Goal: Task Accomplishment & Management: Manage account settings

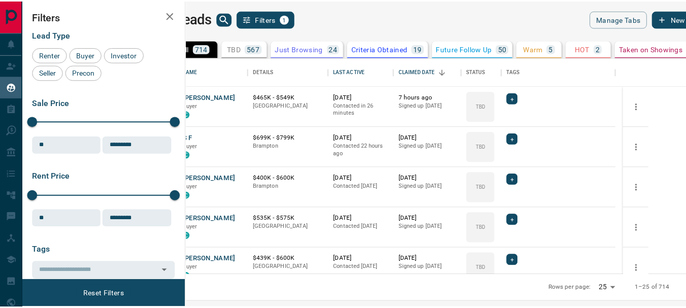
scroll to position [210, 494]
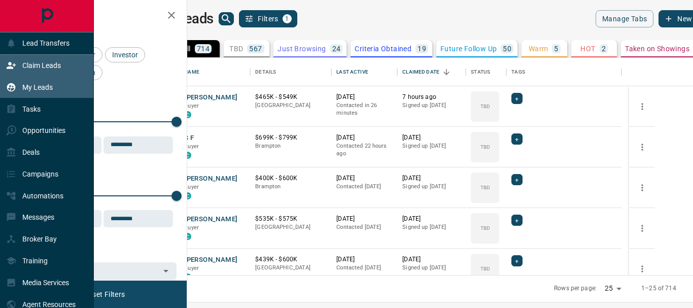
click at [47, 68] on p "Claim Leads" at bounding box center [41, 65] width 39 height 8
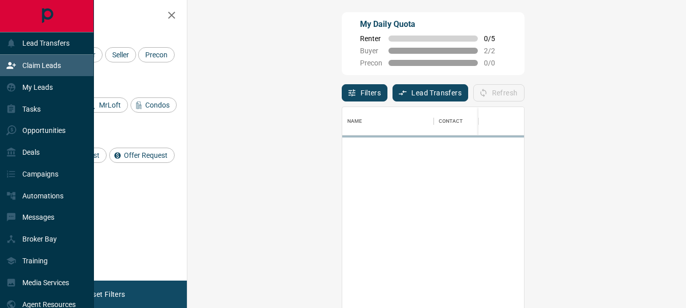
scroll to position [222, 469]
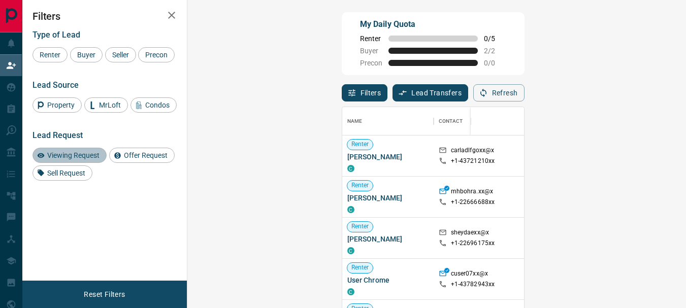
click at [74, 159] on span "Viewing Request" at bounding box center [73, 155] width 59 height 8
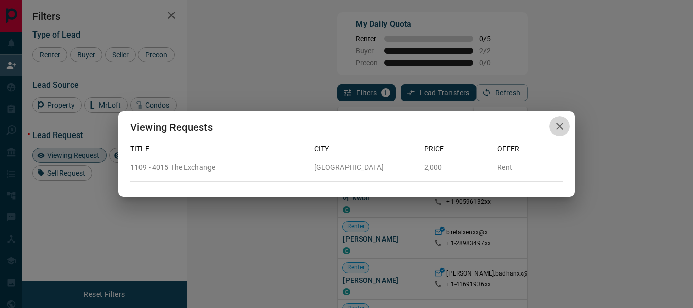
click at [557, 124] on icon "button" at bounding box center [559, 126] width 7 height 7
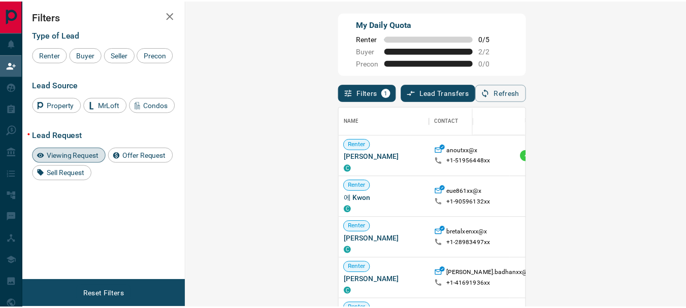
scroll to position [8, 8]
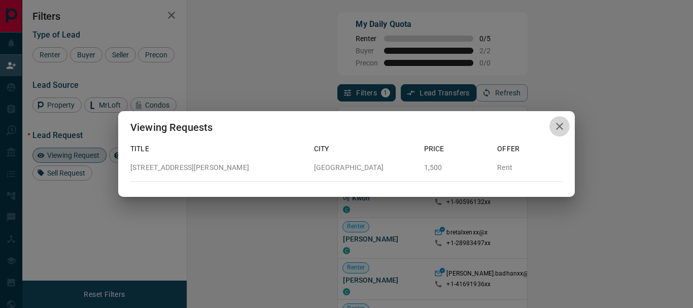
click at [559, 126] on icon "button" at bounding box center [559, 126] width 7 height 7
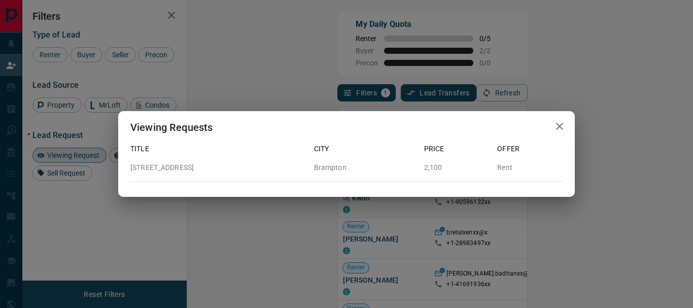
click at [557, 128] on icon "button" at bounding box center [560, 126] width 12 height 12
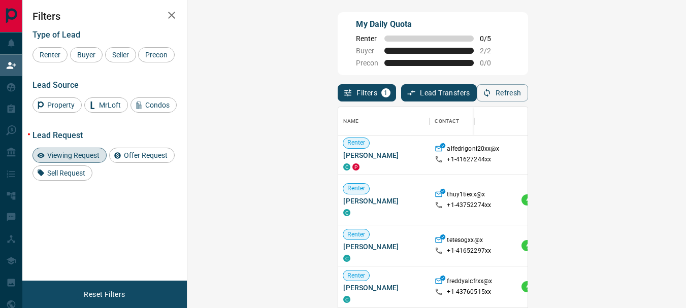
scroll to position [174, 0]
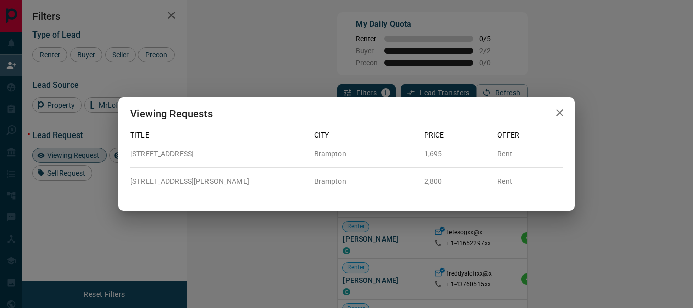
click at [563, 112] on icon "button" at bounding box center [560, 113] width 12 height 12
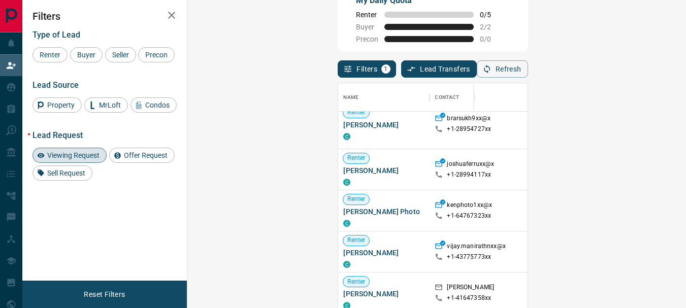
scroll to position [30, 0]
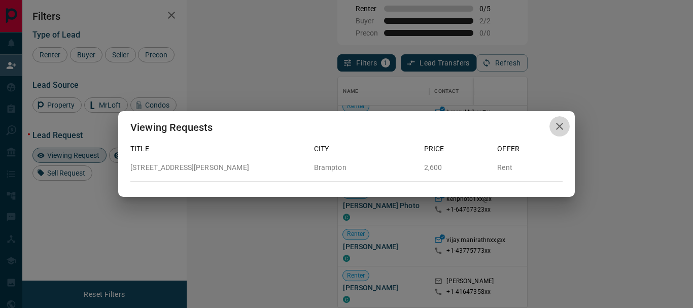
click at [559, 127] on icon "button" at bounding box center [559, 126] width 7 height 7
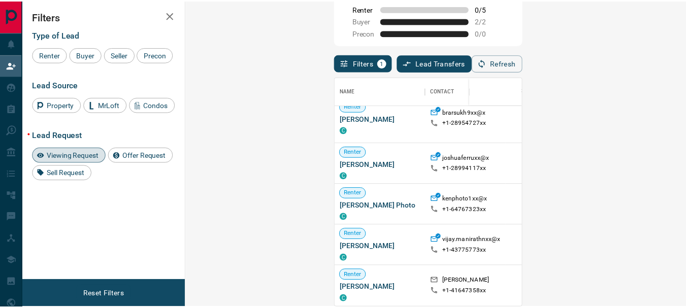
scroll to position [8, 8]
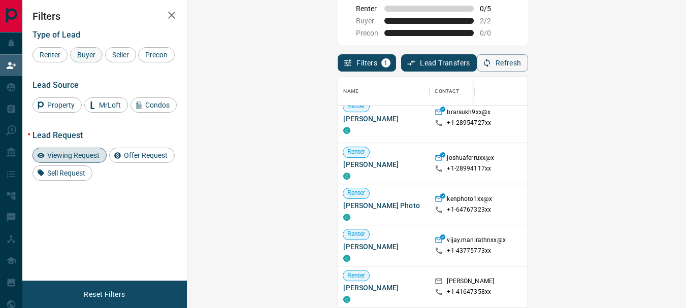
click at [85, 55] on span "Buyer" at bounding box center [86, 55] width 25 height 8
click at [76, 163] on div "Viewing Request" at bounding box center [69, 155] width 74 height 15
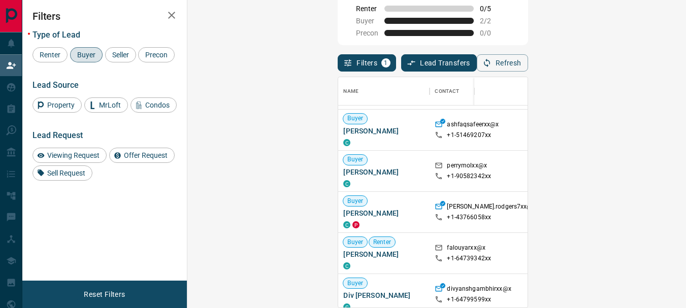
scroll to position [251, 0]
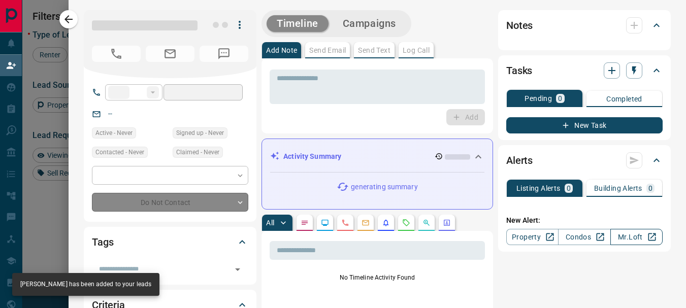
type input "**"
type input "**********"
type input "**"
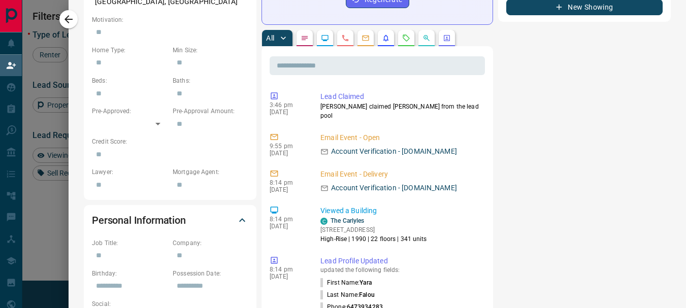
scroll to position [378, 0]
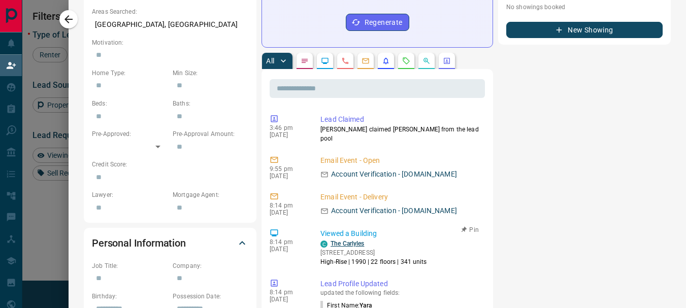
click at [336, 240] on link "The Carlyles" at bounding box center [348, 243] width 34 height 7
